Goal: Use online tool/utility: Utilize a website feature to perform a specific function

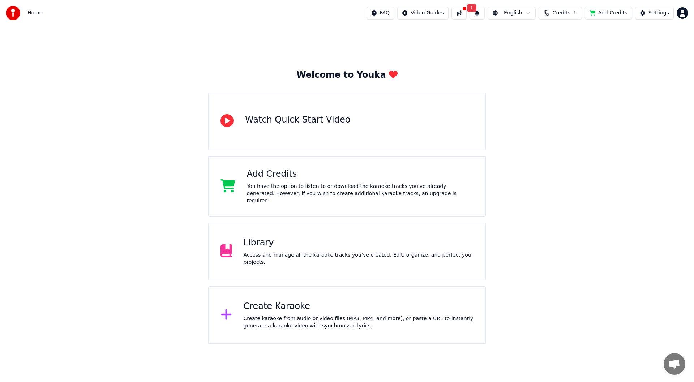
click at [297, 318] on div "Create karaoke from audio or video files (MP3, MP4, and more), or paste a URL t…" at bounding box center [359, 322] width 230 height 14
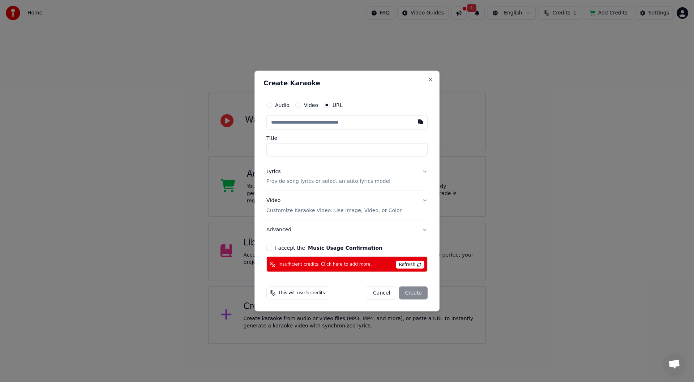
click at [418, 265] on span "Refresh" at bounding box center [410, 265] width 29 height 8
click at [391, 292] on button "Cancel" at bounding box center [381, 293] width 29 height 13
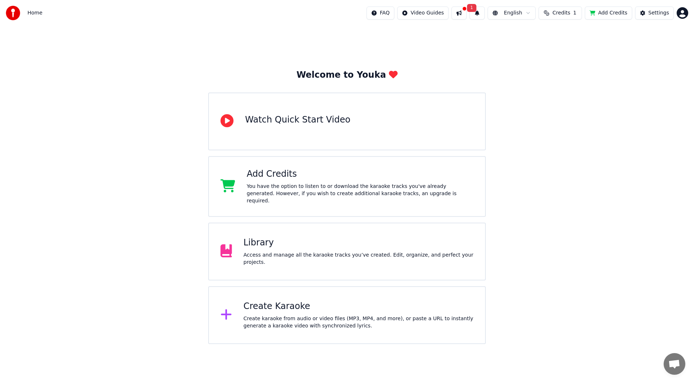
click at [467, 15] on button at bounding box center [459, 13] width 15 height 13
click at [480, 14] on button "1" at bounding box center [477, 13] width 15 height 13
click at [530, 37] on button "Update" at bounding box center [535, 35] width 31 height 13
click at [404, 315] on div "Create karaoke from audio or video files (MP3, MP4, and more), or paste a URL t…" at bounding box center [359, 322] width 230 height 14
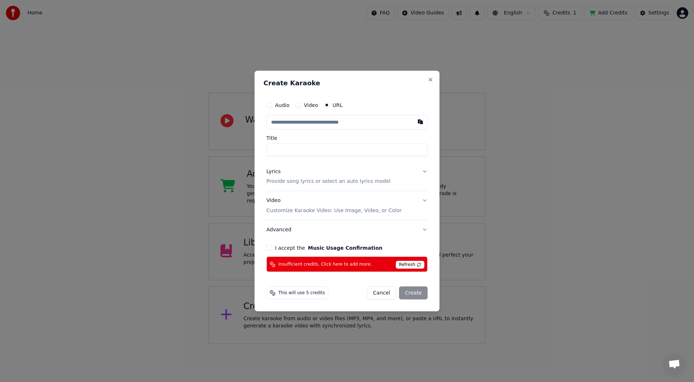
click at [410, 268] on span "Refresh" at bounding box center [410, 265] width 29 height 8
click at [433, 79] on button "Close" at bounding box center [431, 80] width 6 height 6
